Goal: Find contact information: Find contact information

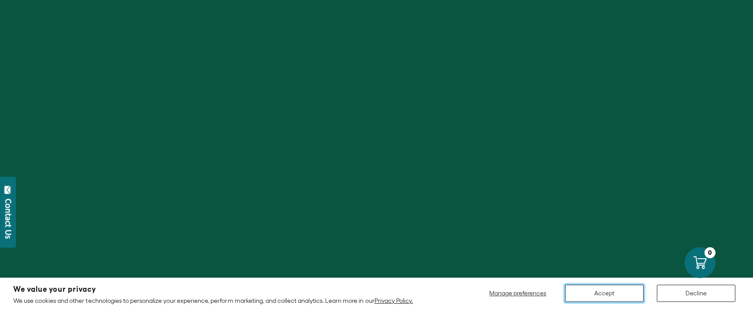
click at [609, 298] on button "Accept" at bounding box center [604, 293] width 79 height 17
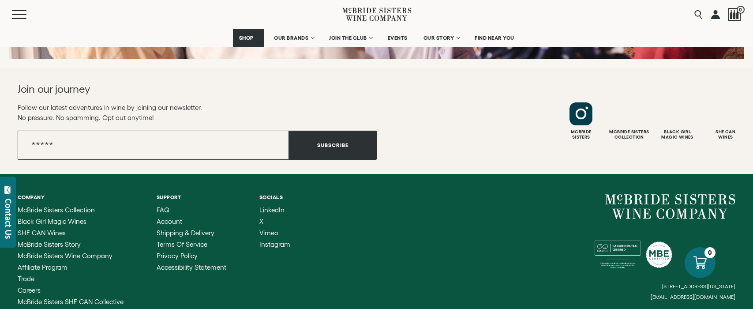
scroll to position [3609, 0]
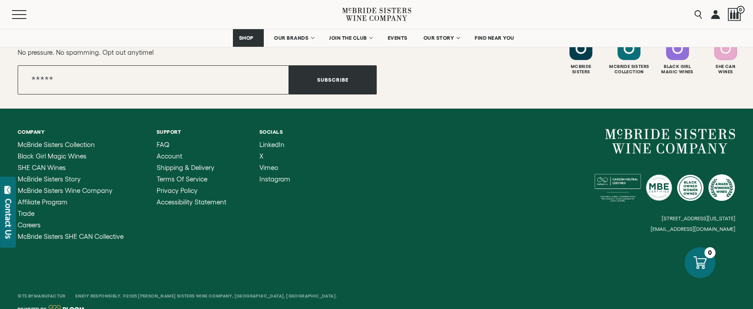
scroll to position [3609, 0]
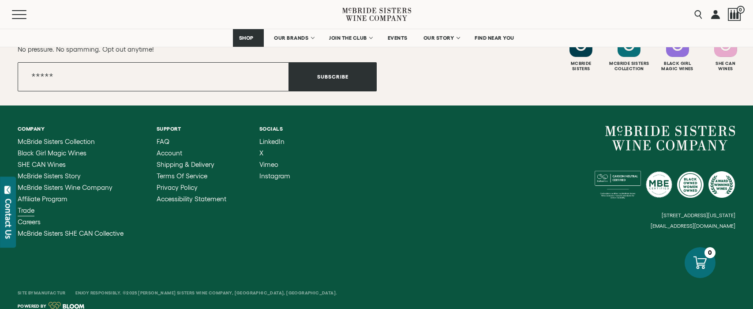
click at [26, 207] on span "Trade" at bounding box center [26, 211] width 17 height 8
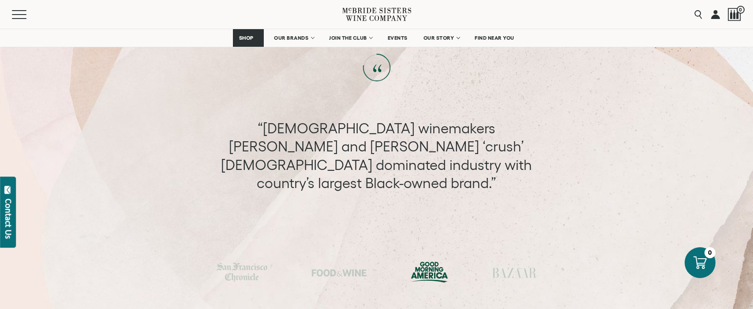
scroll to position [2429, 0]
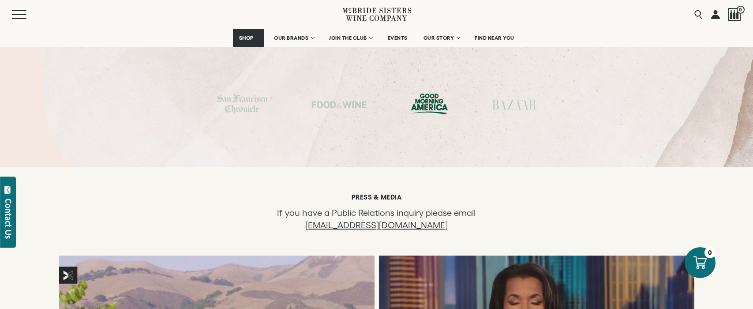
click at [416, 220] on link "marketing@mcbridesisters.com" at bounding box center [376, 225] width 143 height 10
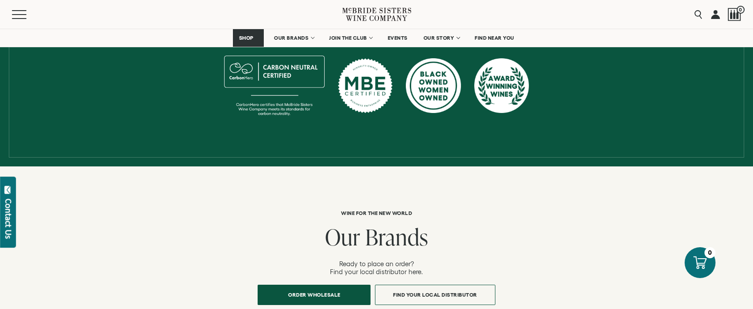
scroll to position [491, 0]
